Goal: Transaction & Acquisition: Purchase product/service

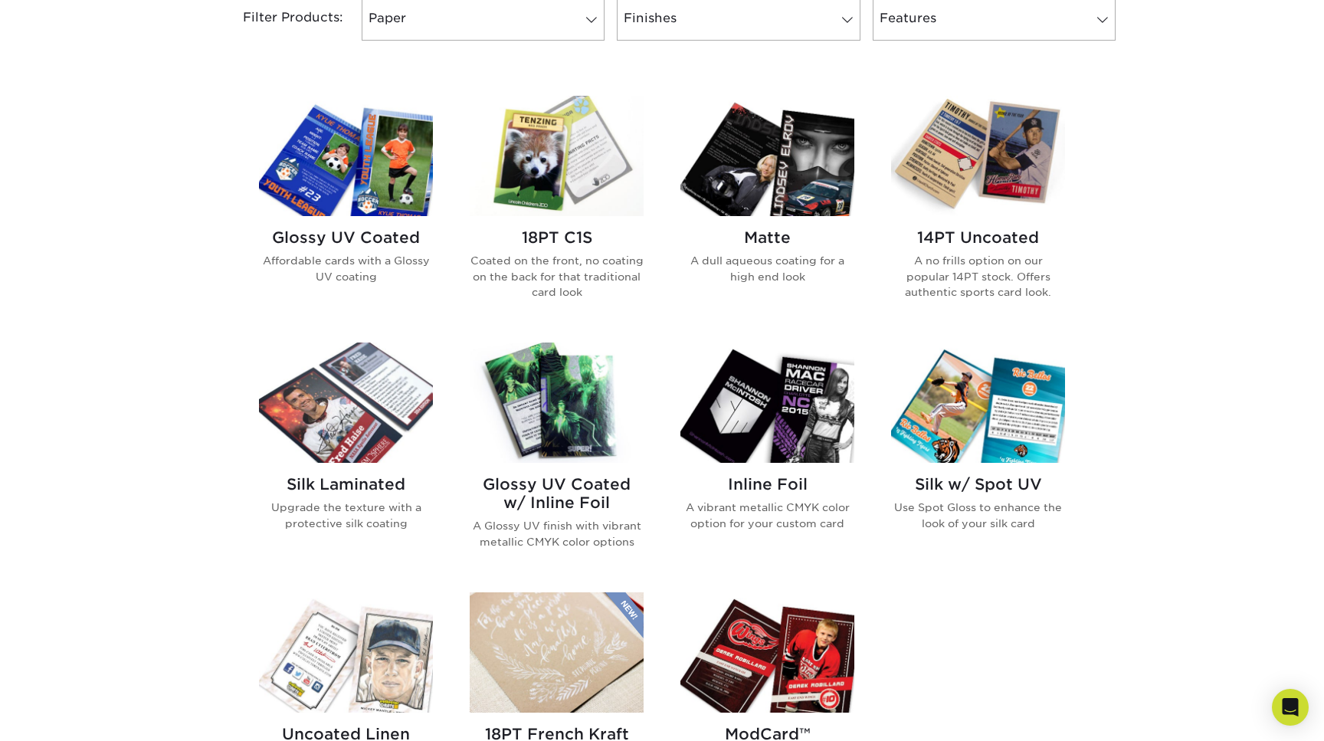
scroll to position [674, 0]
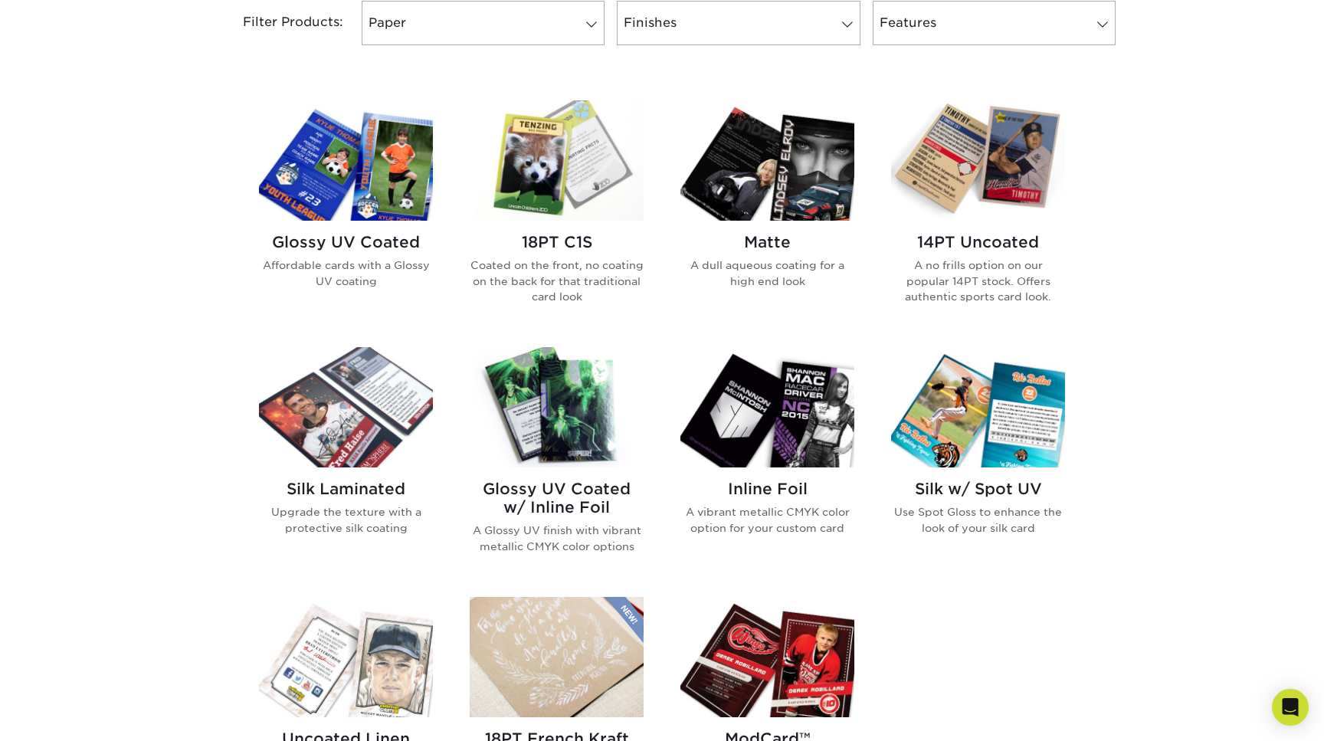
click at [1012, 164] on img at bounding box center [978, 160] width 174 height 120
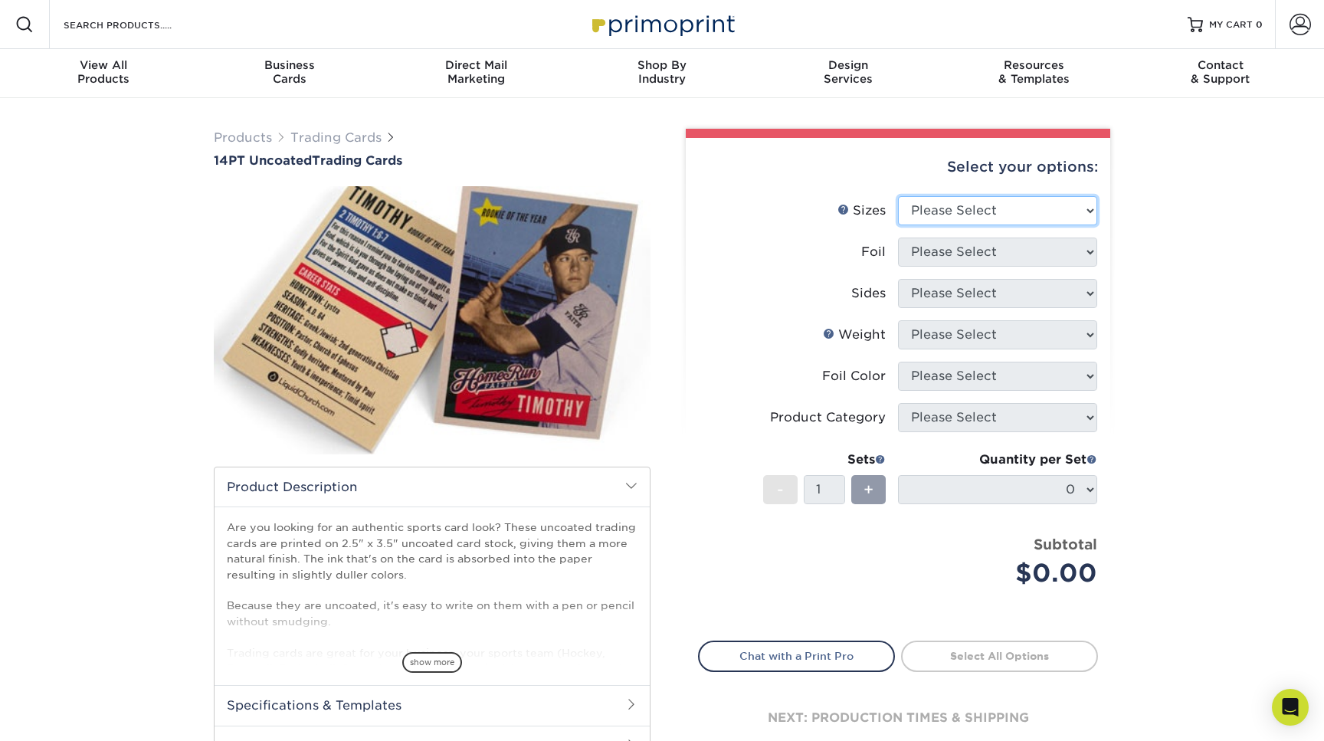
select select "2.50x3.50"
select select "0"
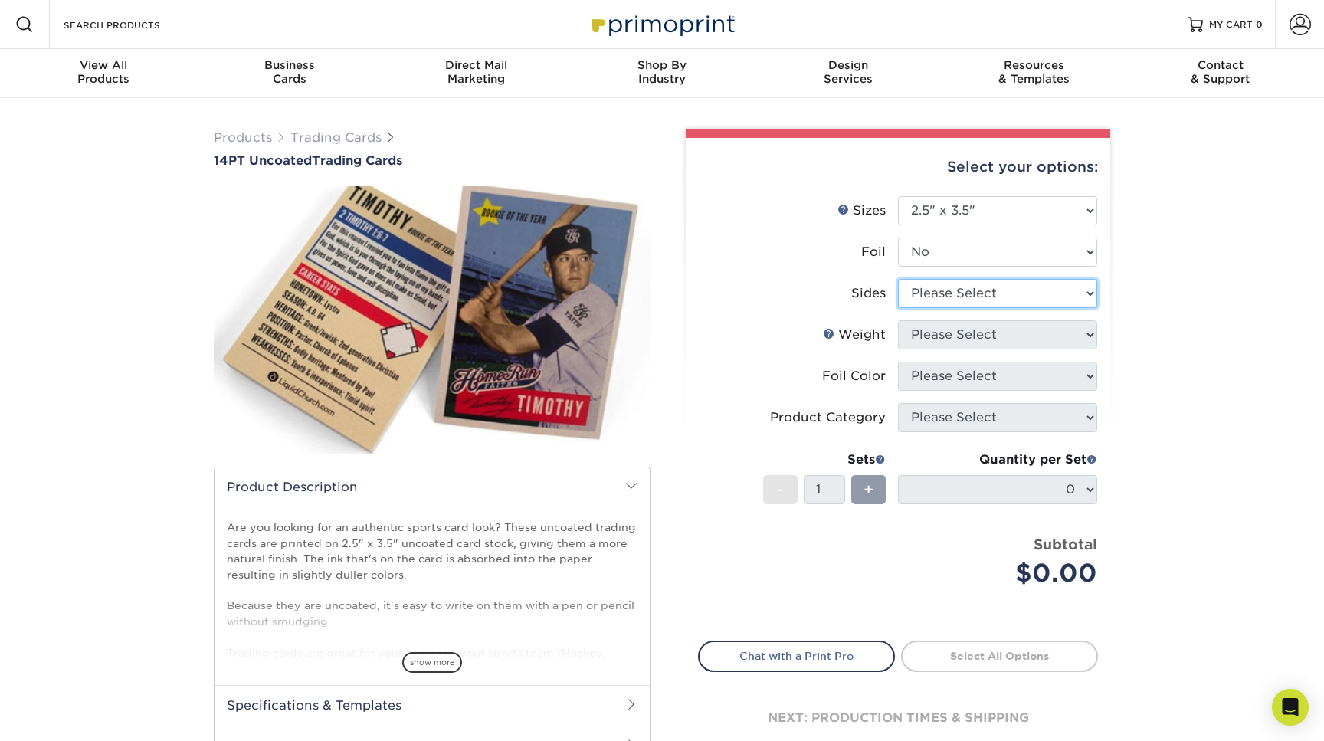
select select "13abbda7-1d64-4f25-8bb2-c179b224825d"
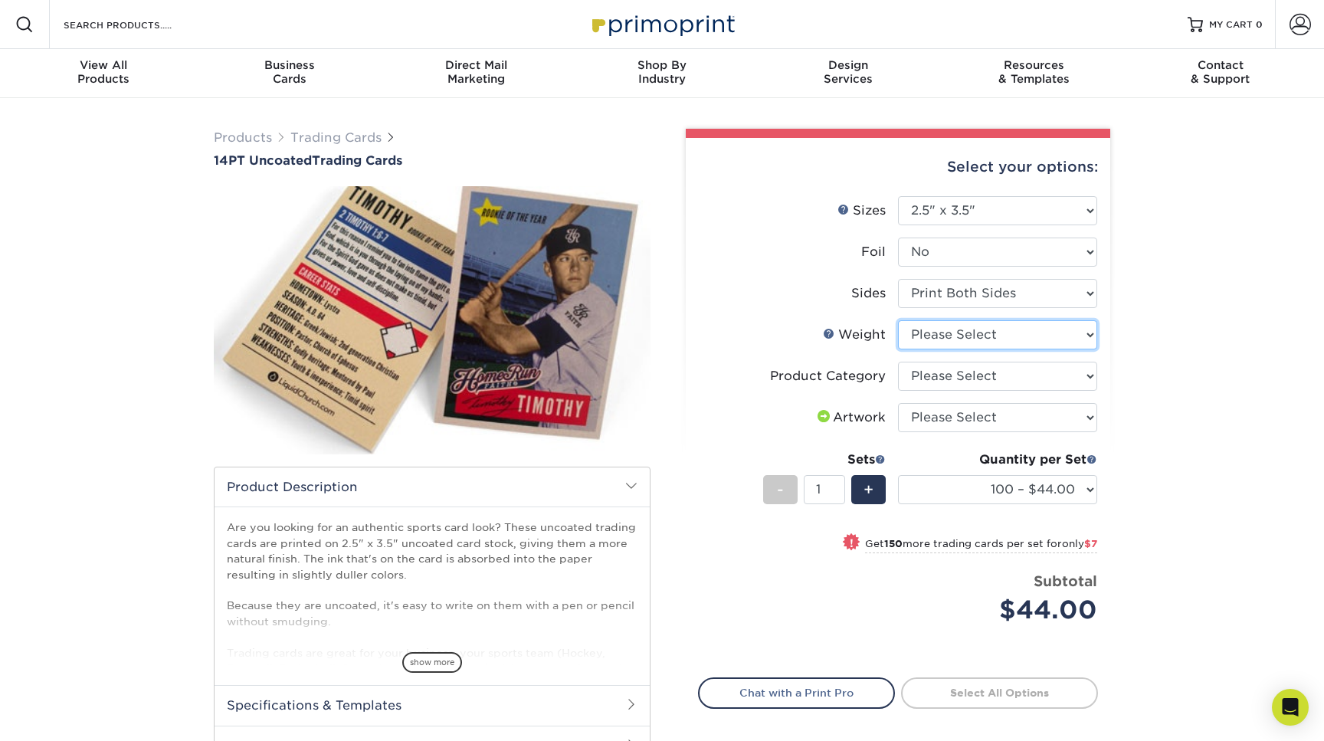
select select "14PT Uncoated"
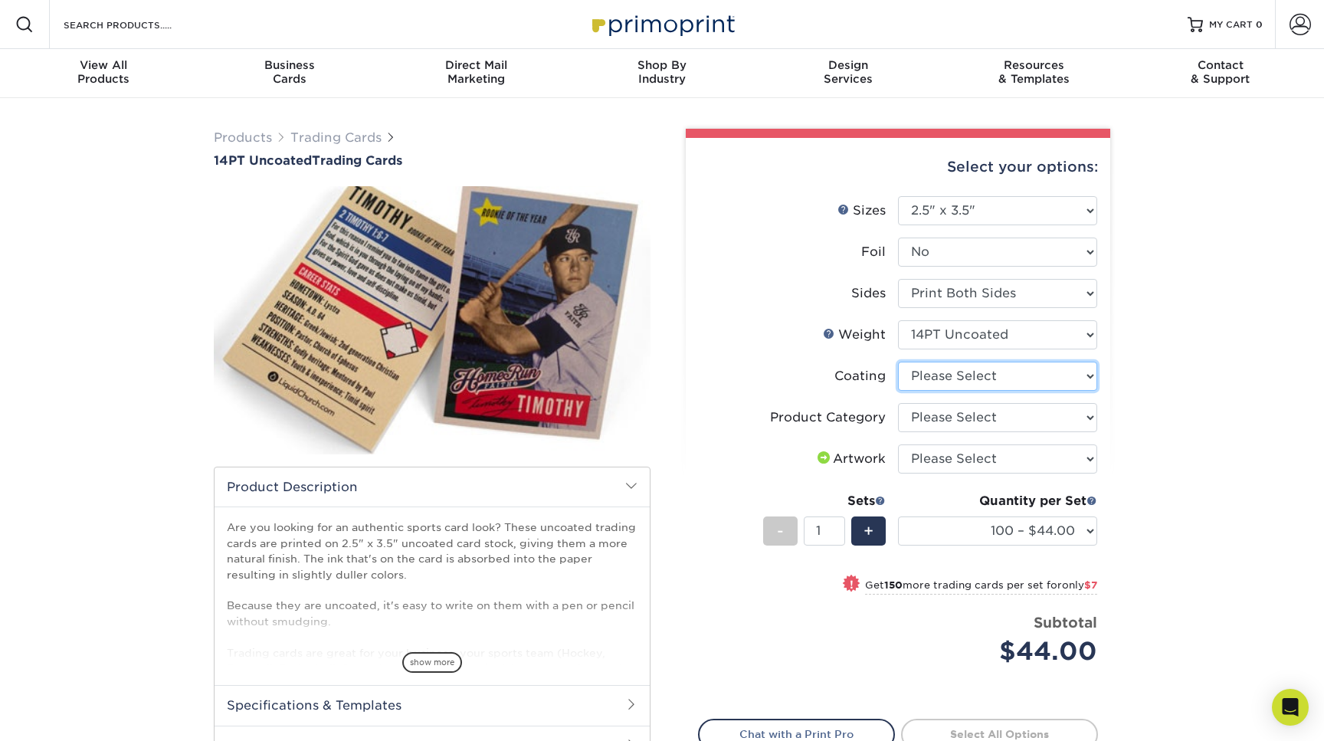
select select "3e7618de-abca-4bda-9f97-8b9129e913d8"
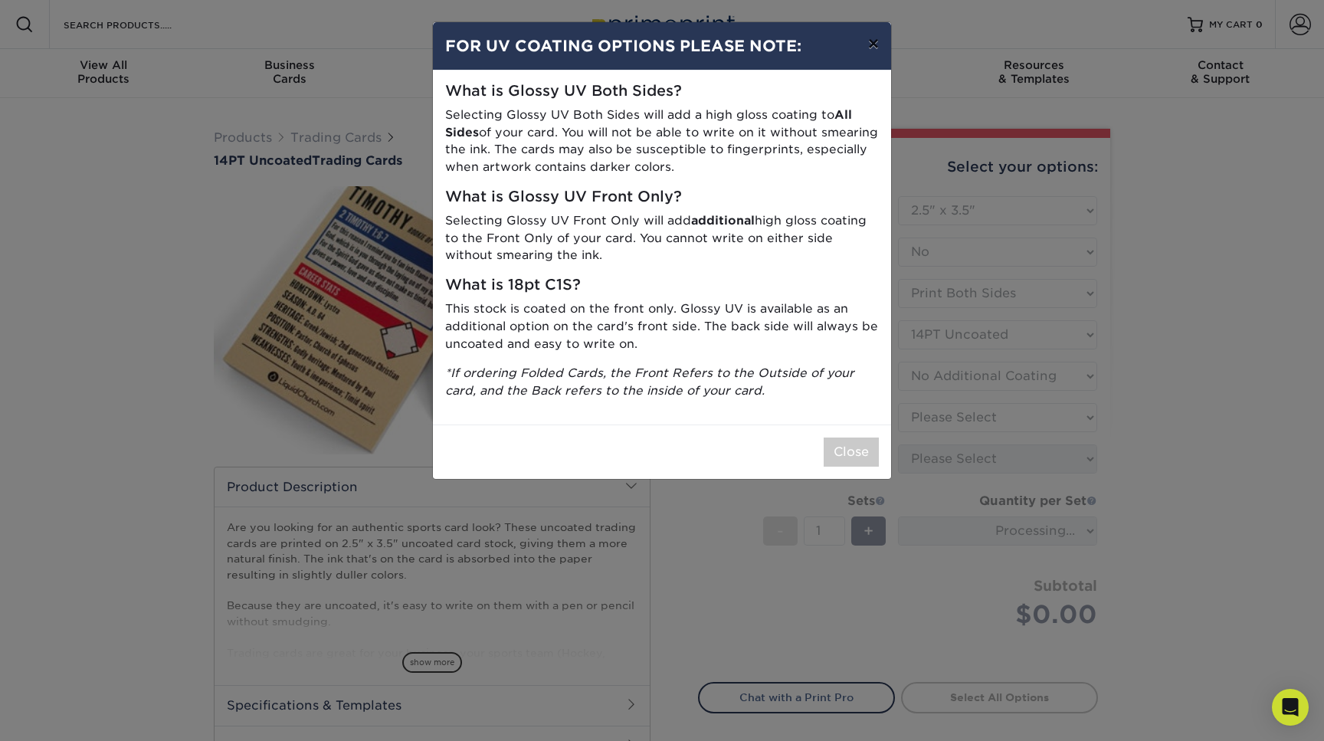
click at [871, 46] on button "×" at bounding box center [873, 43] width 35 height 43
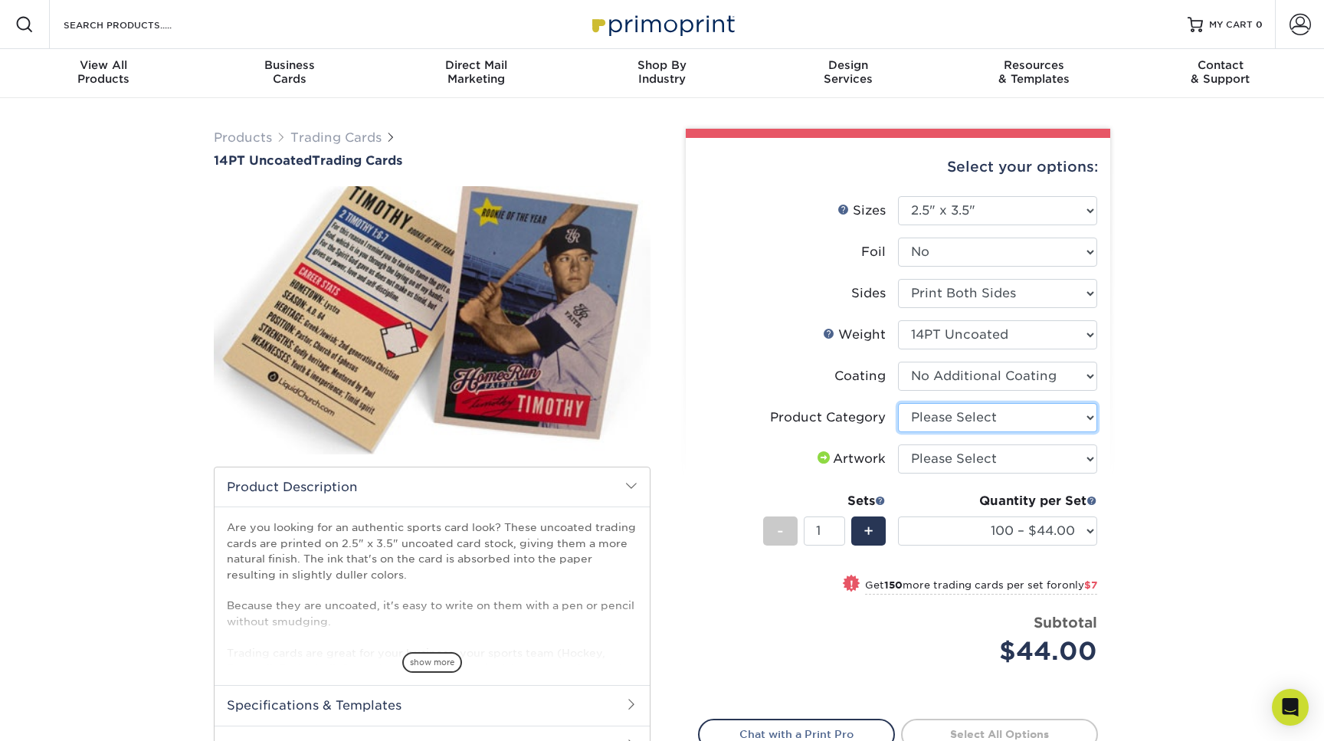
select select "c2f9bce9-36c2-409d-b101-c29d9d031e18"
select select "upload"
